Goal: Task Accomplishment & Management: Manage account settings

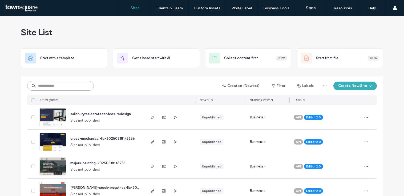
click at [67, 84] on input at bounding box center [60, 86] width 67 height 10
paste input "********"
type input "********"
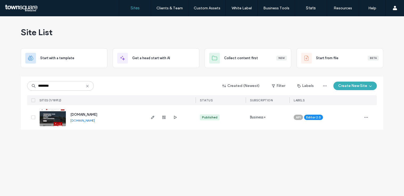
click at [97, 112] on span "www.hdconstructionandpainting.com" at bounding box center [83, 114] width 27 height 4
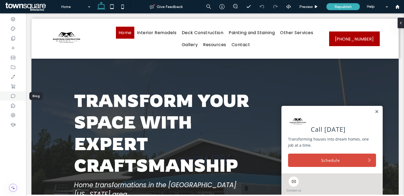
click at [16, 96] on div at bounding box center [13, 96] width 26 height 10
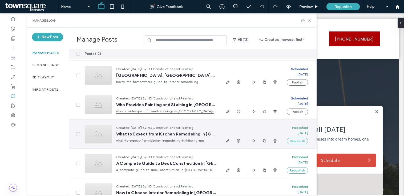
scroll to position [219, 0]
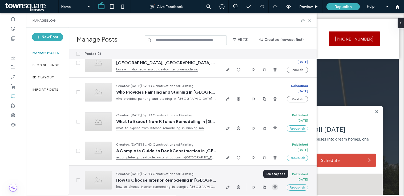
click at [275, 185] on icon "button" at bounding box center [275, 187] width 4 height 4
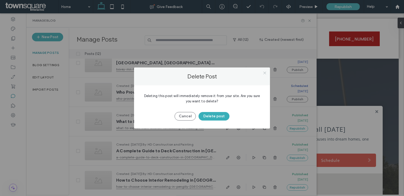
click at [266, 74] on icon at bounding box center [265, 73] width 4 height 4
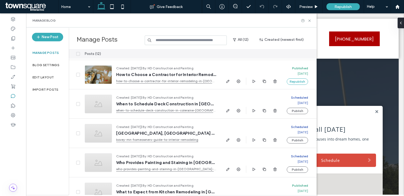
scroll to position [93, 0]
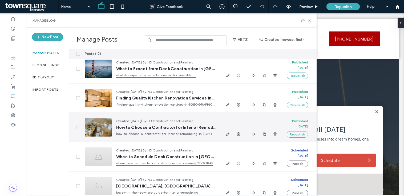
click at [78, 126] on span at bounding box center [78, 127] width 4 height 4
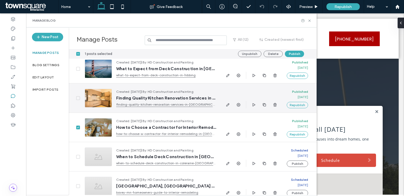
click at [78, 98] on icon at bounding box center [78, 98] width 2 height 2
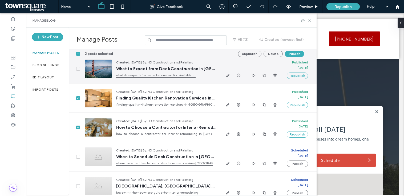
click at [81, 69] on div "Created: [DATE] | By: HD Construction and Painting What to Expect from Deck Con…" at bounding box center [150, 68] width 140 height 29
click at [78, 69] on icon at bounding box center [78, 69] width 2 height 2
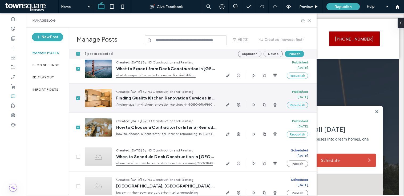
scroll to position [0, 0]
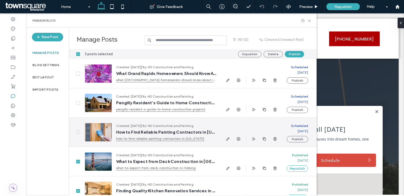
click at [79, 131] on span at bounding box center [78, 132] width 4 height 4
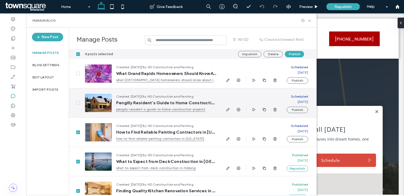
click at [76, 103] on div at bounding box center [75, 102] width 12 height 29
drag, startPoint x: 77, startPoint y: 102, endPoint x: 78, endPoint y: 95, distance: 7.3
click at [77, 102] on icon at bounding box center [78, 103] width 2 height 2
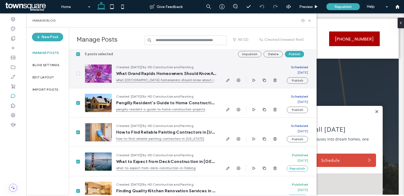
click at [76, 72] on label at bounding box center [78, 74] width 4 height 4
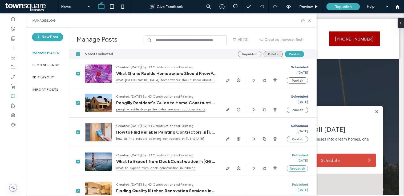
click at [264, 53] on button "Delete" at bounding box center [272, 54] width 19 height 6
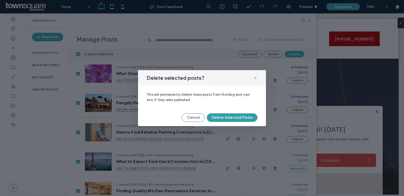
click at [239, 120] on button "Delete Selected Posts" at bounding box center [232, 117] width 51 height 9
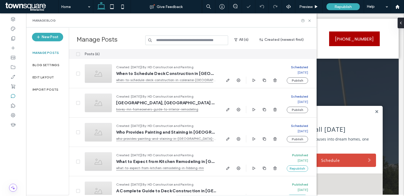
click at [313, 21] on div "Manage Blog" at bounding box center [171, 20] width 290 height 14
click at [311, 21] on icon at bounding box center [309, 21] width 4 height 4
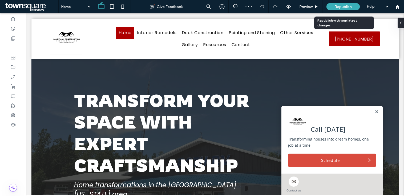
click at [340, 12] on div "Republish" at bounding box center [342, 6] width 33 height 13
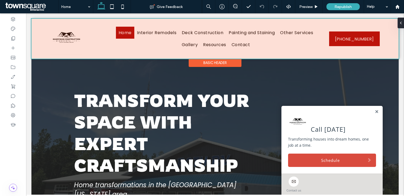
click at [213, 44] on div at bounding box center [214, 39] width 367 height 40
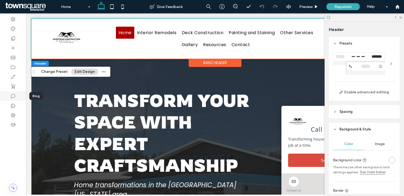
click at [14, 92] on div at bounding box center [13, 96] width 26 height 10
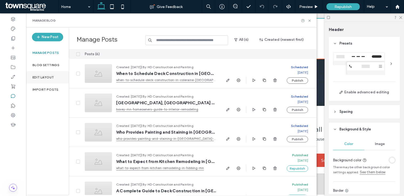
click at [51, 76] on label "Edit Layout" at bounding box center [42, 77] width 21 height 4
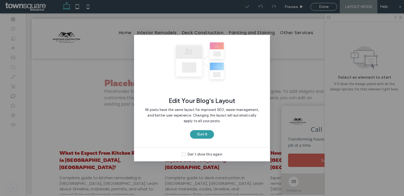
click at [211, 131] on button "Got It" at bounding box center [202, 134] width 24 height 9
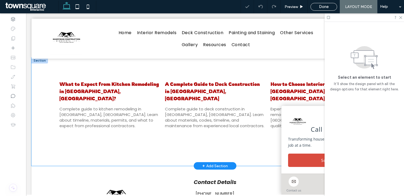
scroll to position [69, 0]
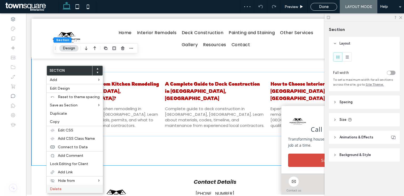
click at [62, 192] on div "Delete" at bounding box center [75, 189] width 56 height 8
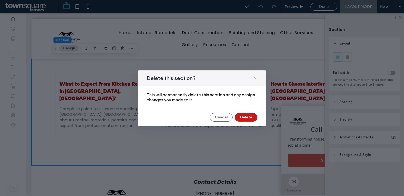
click at [247, 120] on button "Delete" at bounding box center [246, 117] width 23 height 9
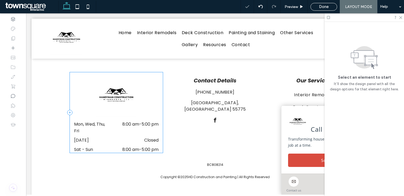
scroll to position [0, 0]
